Goal: Information Seeking & Learning: Compare options

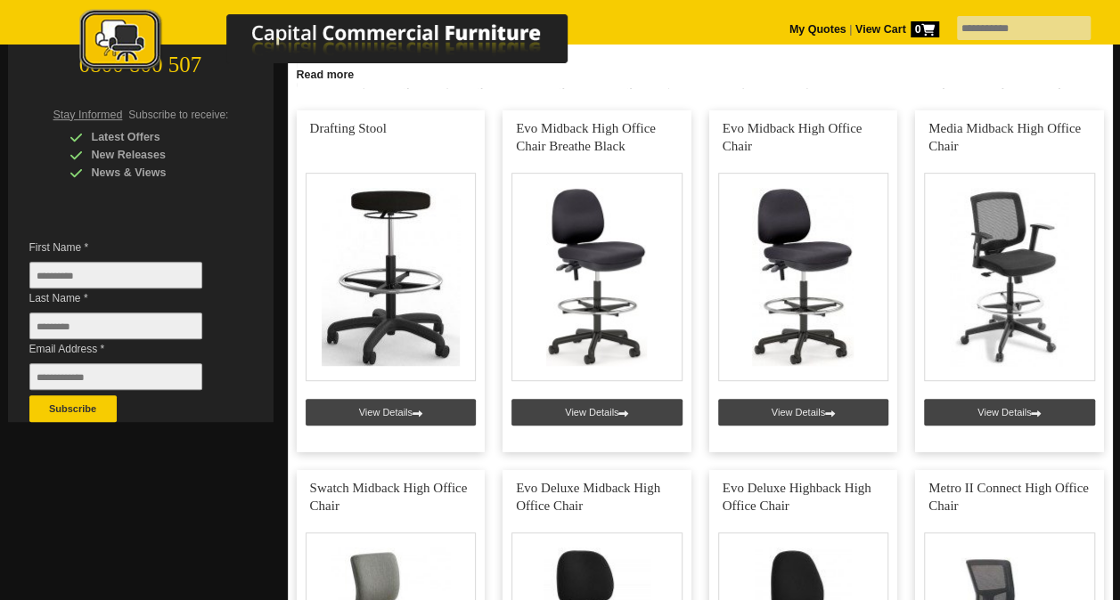
scroll to position [371, 0]
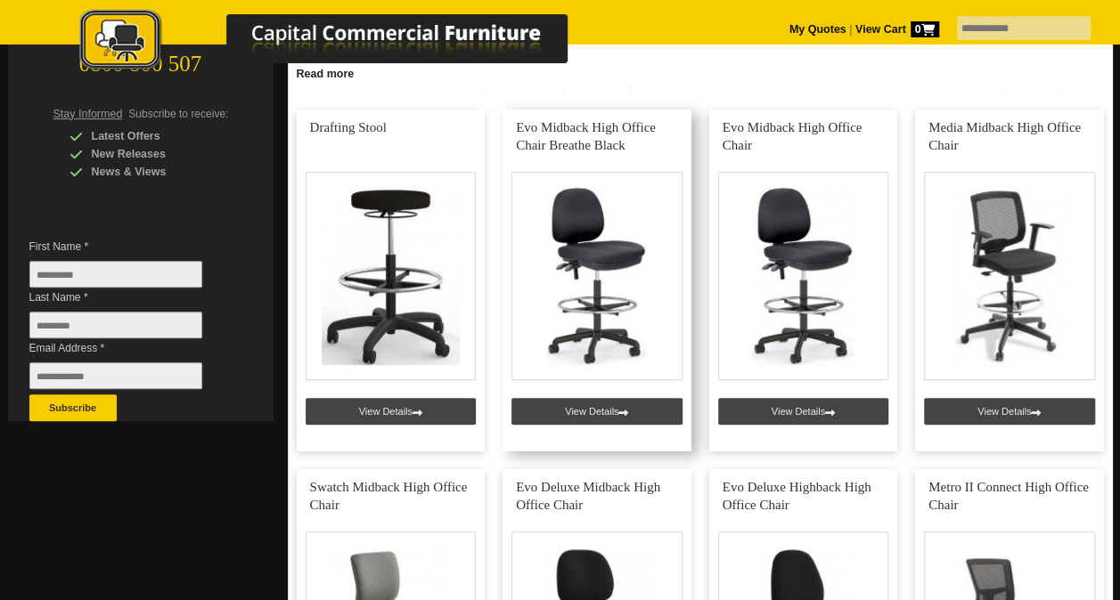
click at [581, 224] on link at bounding box center [596, 281] width 189 height 342
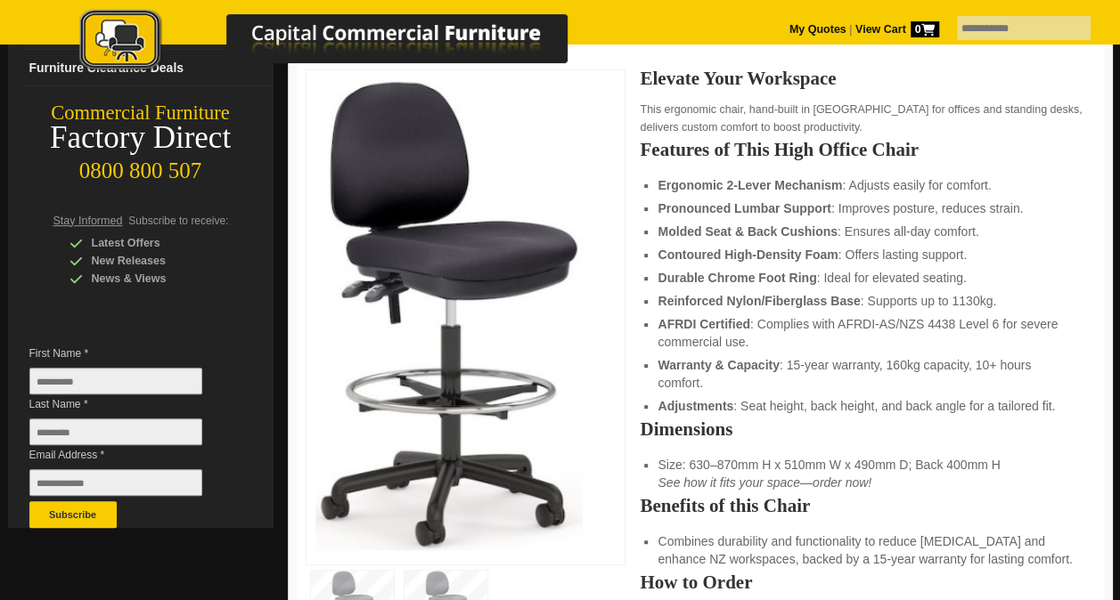
scroll to position [265, 0]
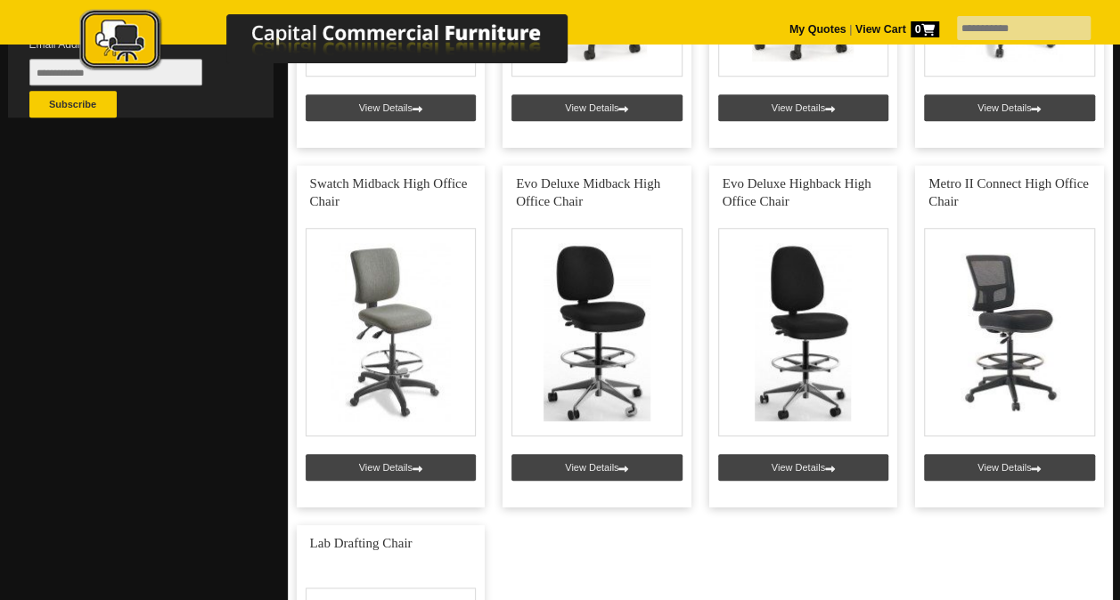
scroll to position [676, 0]
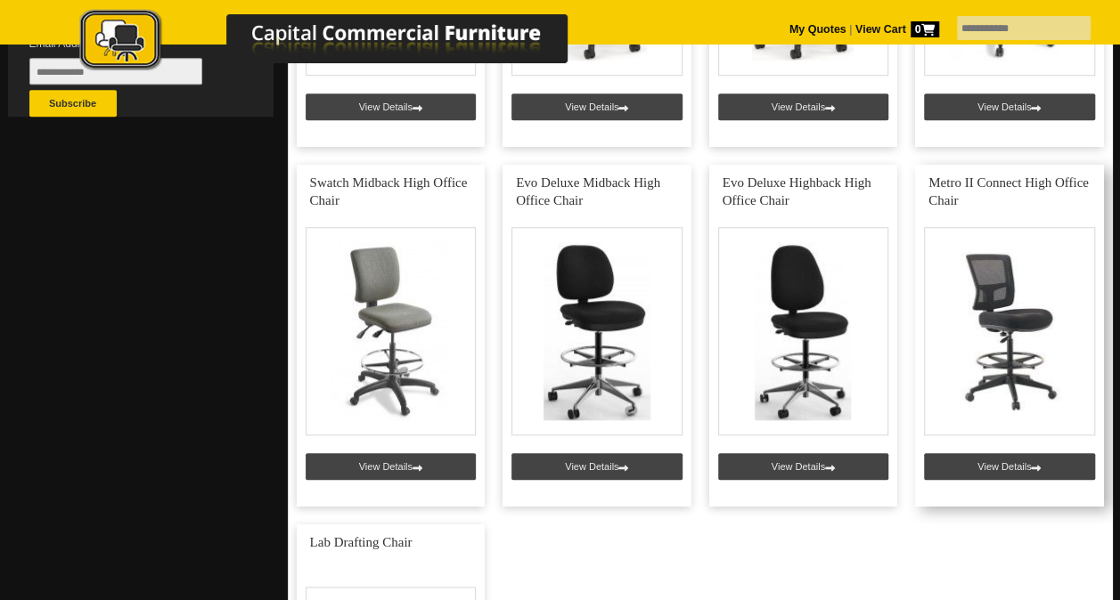
click at [1021, 299] on link at bounding box center [1009, 336] width 189 height 342
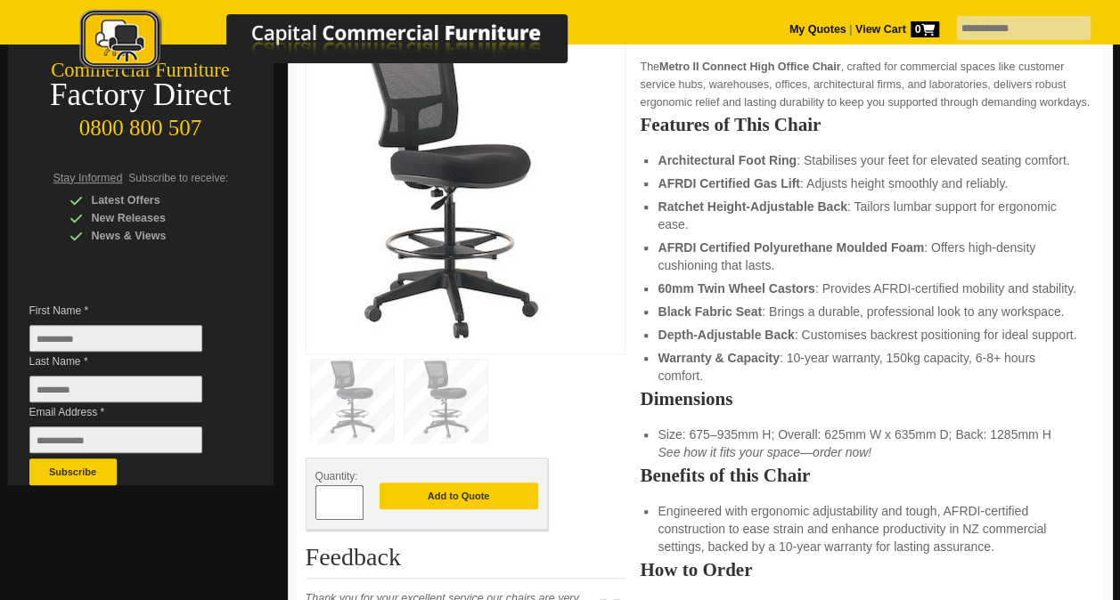
scroll to position [308, 0]
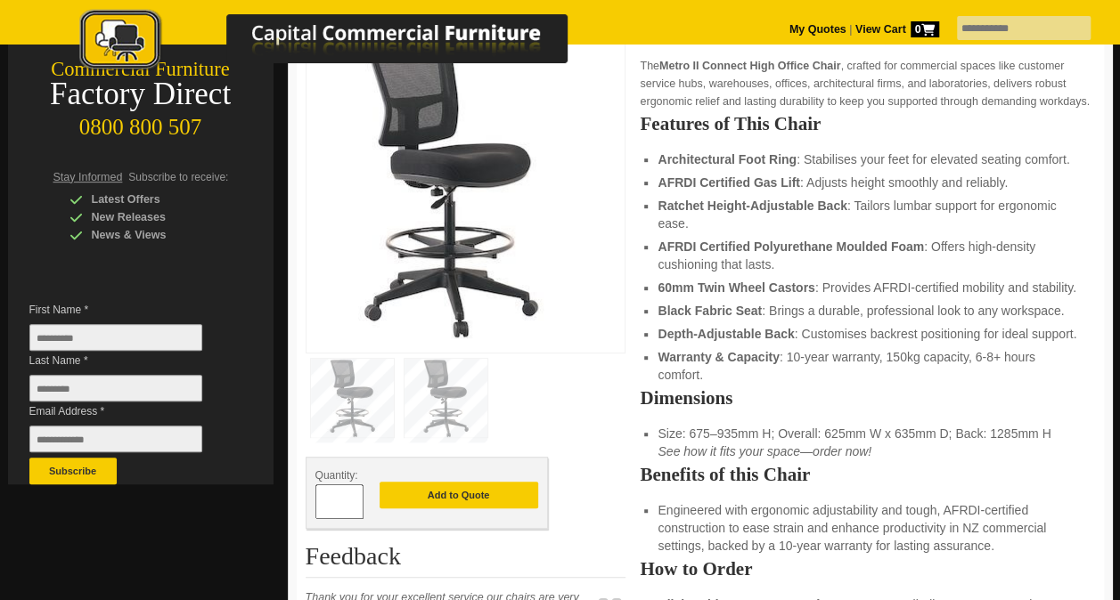
click at [449, 395] on img at bounding box center [445, 398] width 83 height 78
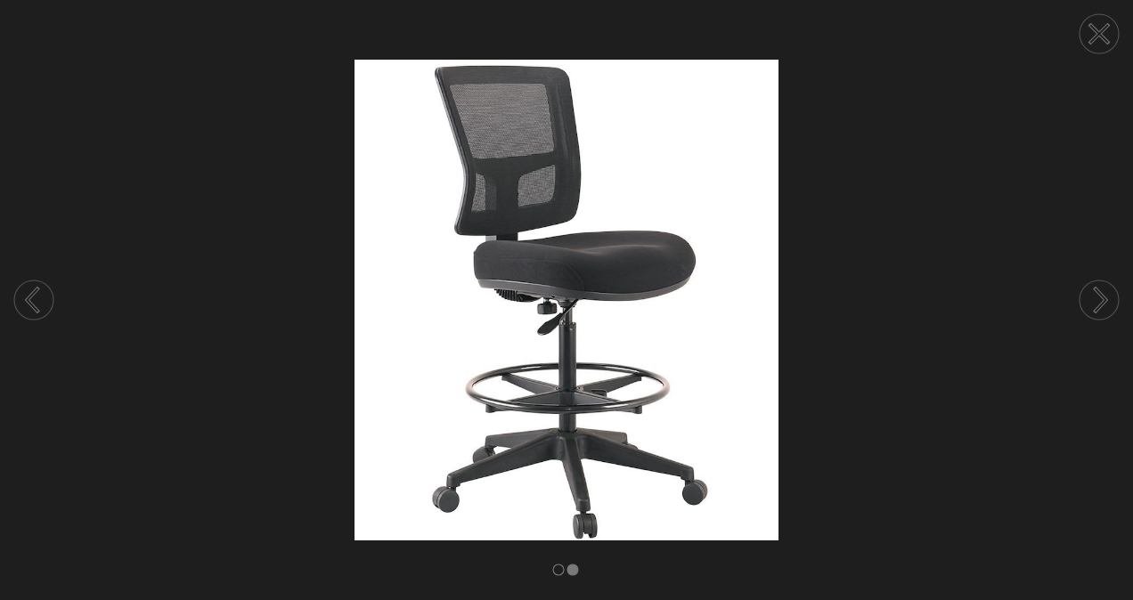
click at [1090, 32] on circle at bounding box center [1099, 33] width 39 height 39
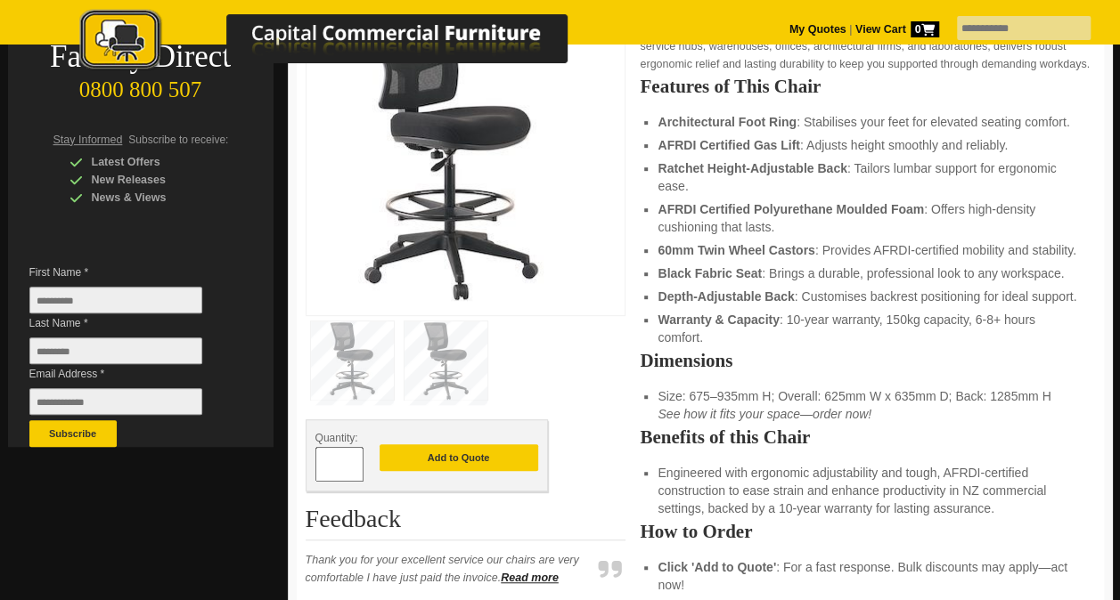
scroll to position [345, 0]
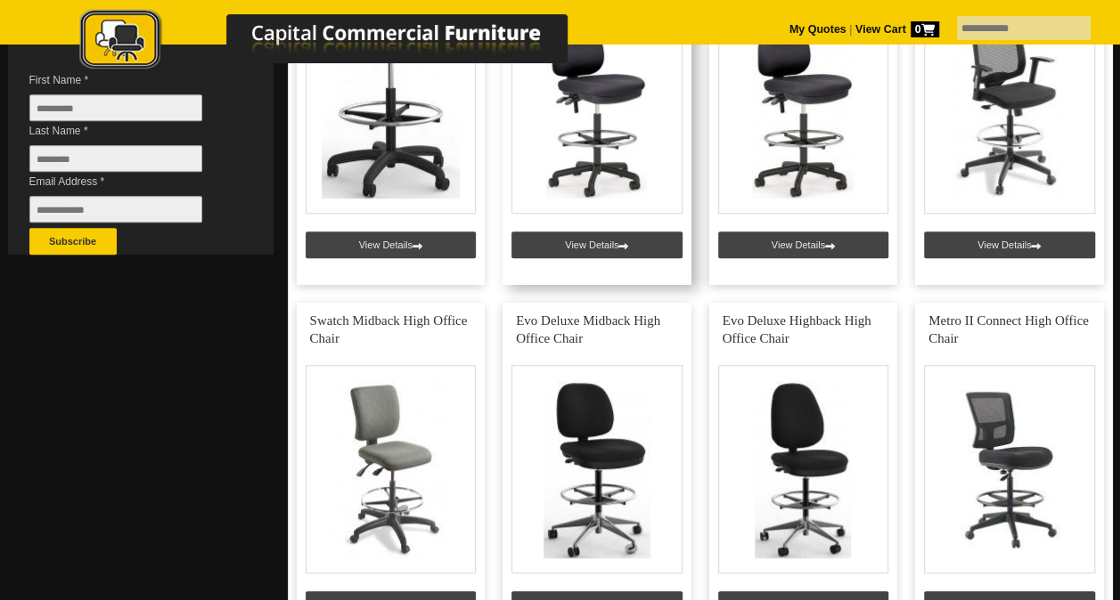
scroll to position [539, 0]
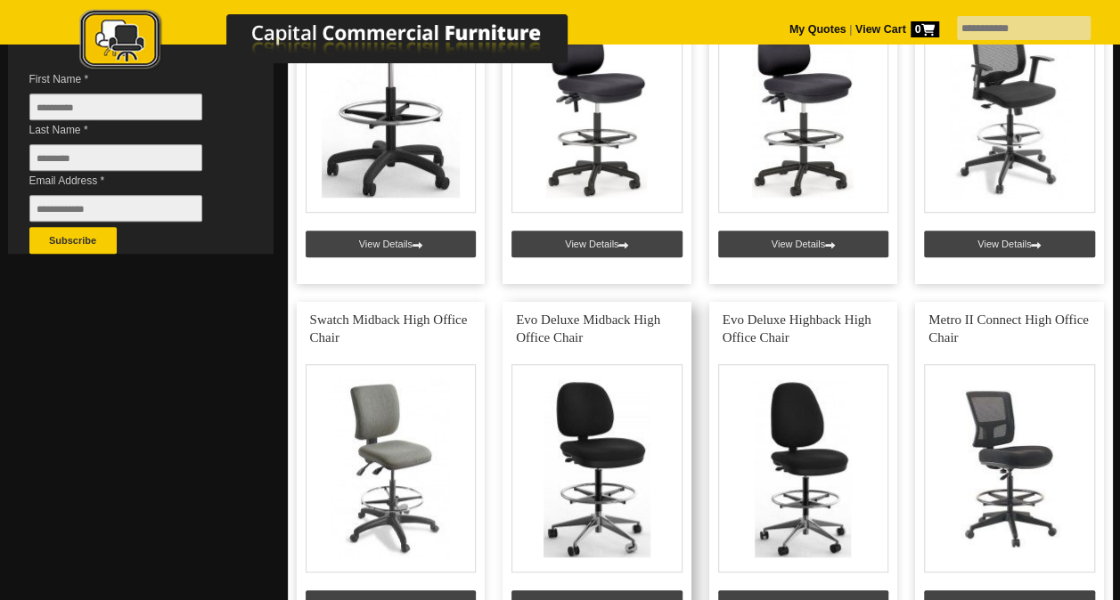
click at [588, 468] on link at bounding box center [596, 473] width 189 height 342
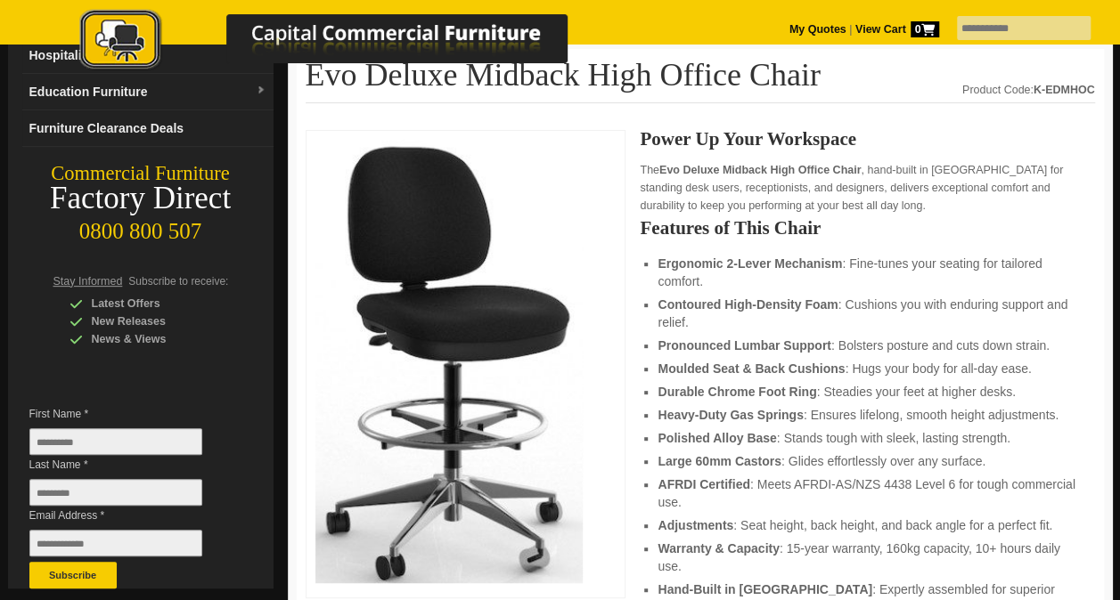
scroll to position [205, 0]
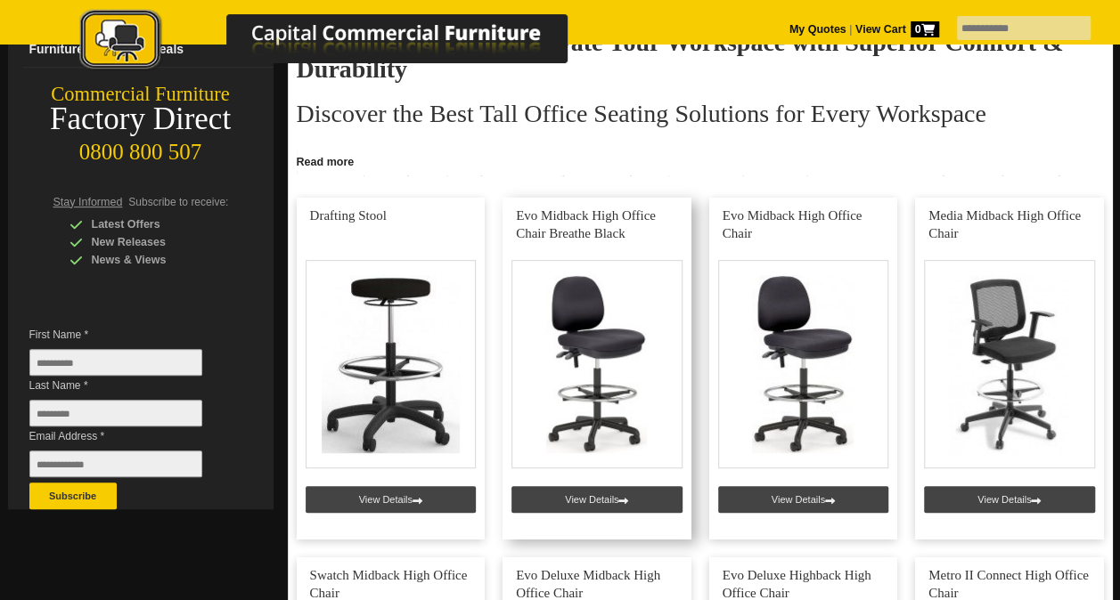
scroll to position [375, 0]
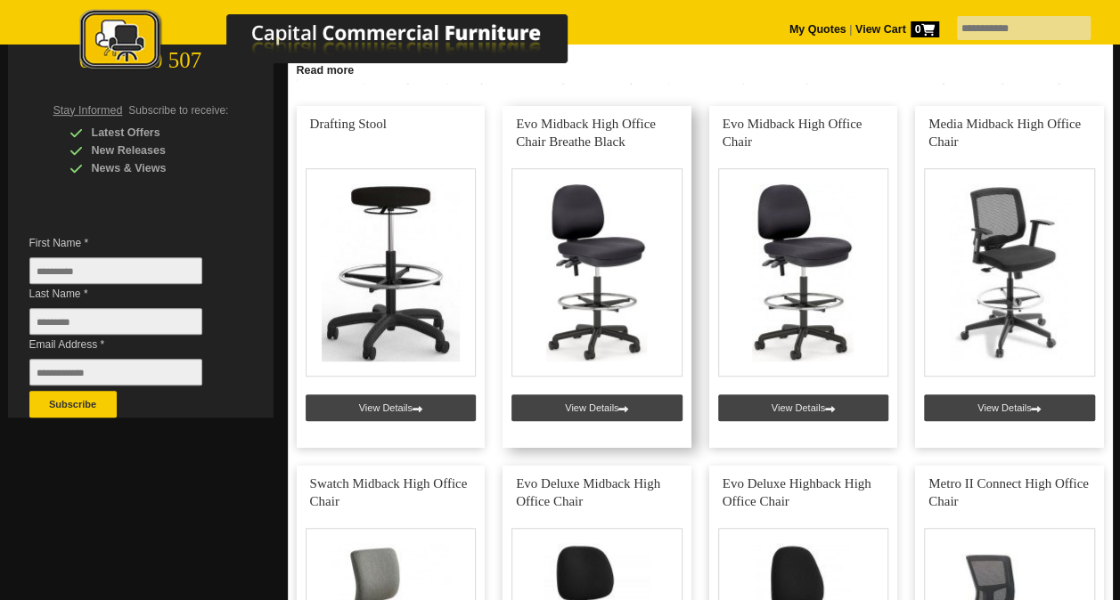
click at [604, 286] on link at bounding box center [596, 277] width 189 height 342
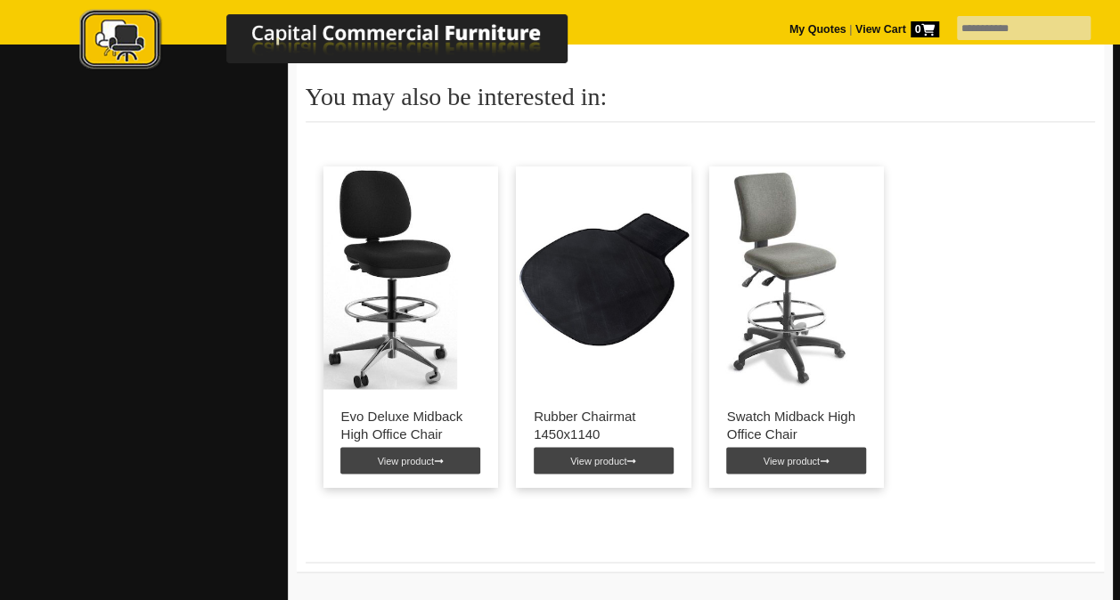
scroll to position [1268, 0]
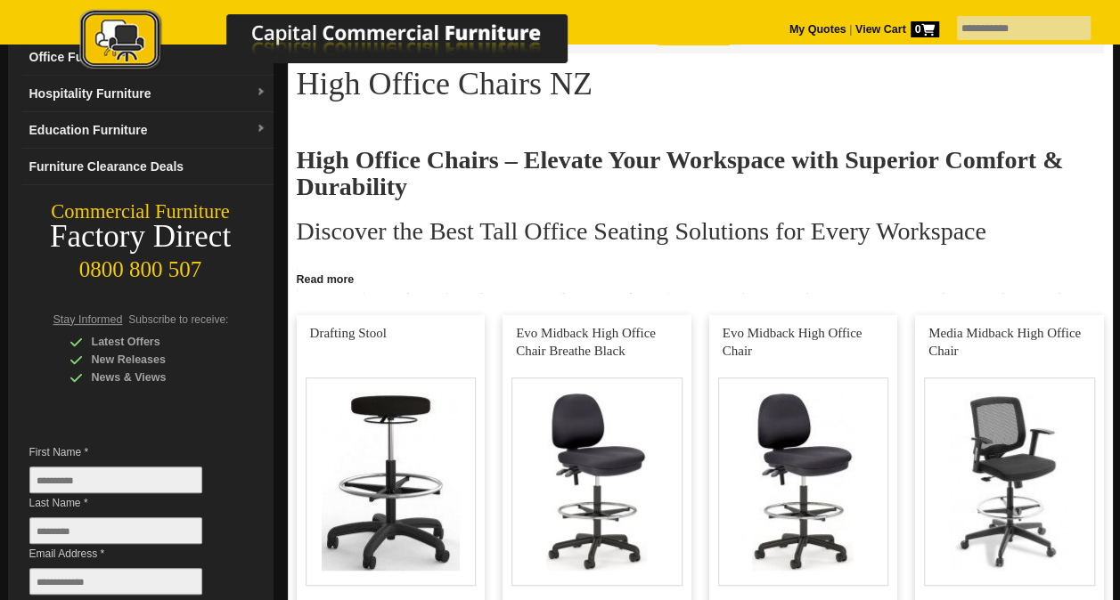
scroll to position [167, 0]
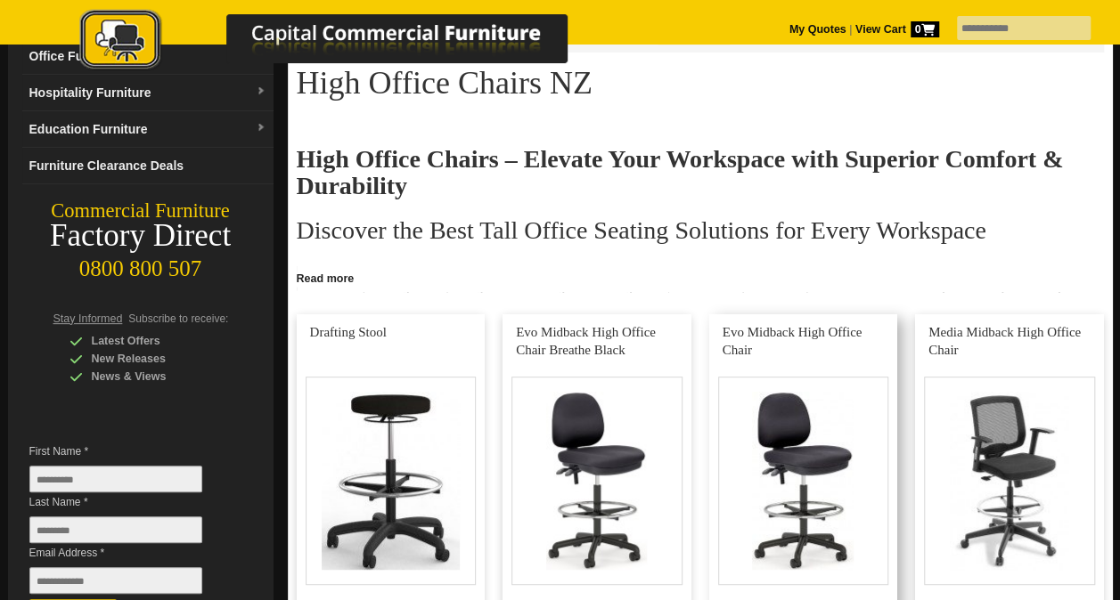
click at [867, 470] on link at bounding box center [803, 485] width 189 height 342
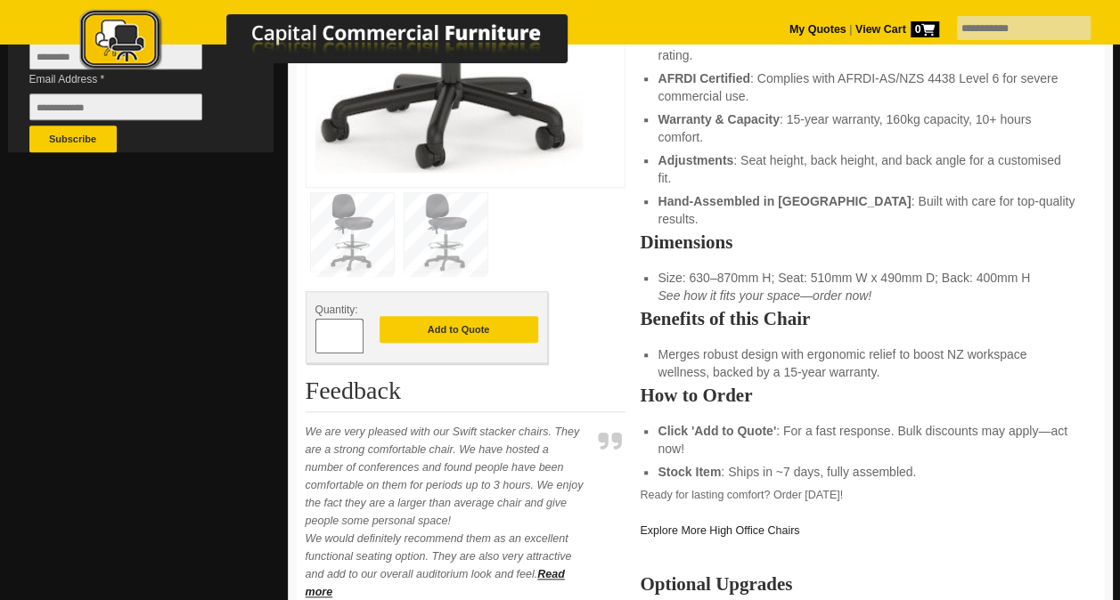
scroll to position [641, 0]
